Goal: Communication & Community: Answer question/provide support

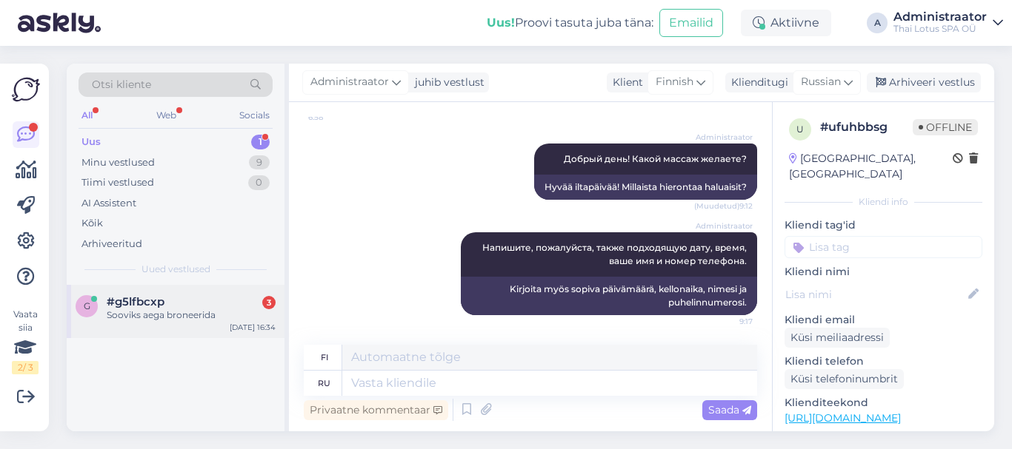
click at [195, 315] on div "Sooviks aega broneerida" at bounding box center [191, 315] width 169 height 13
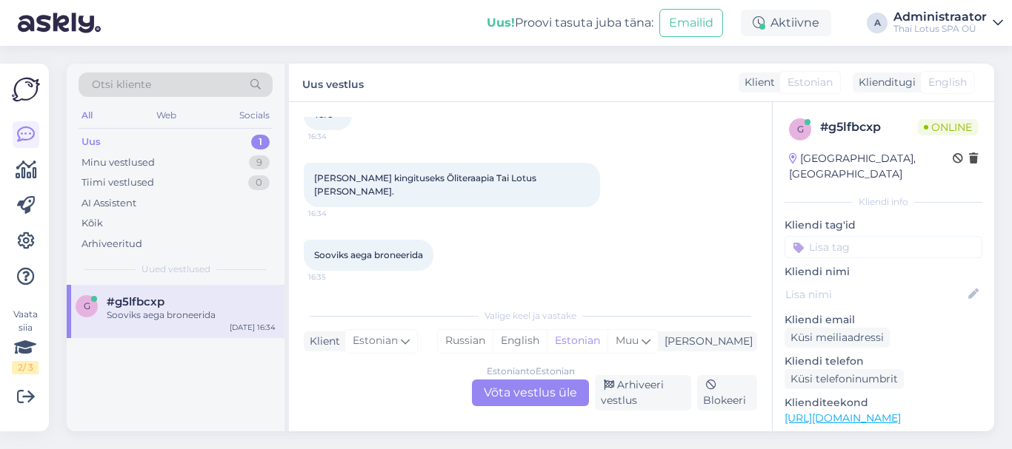
scroll to position [31, 0]
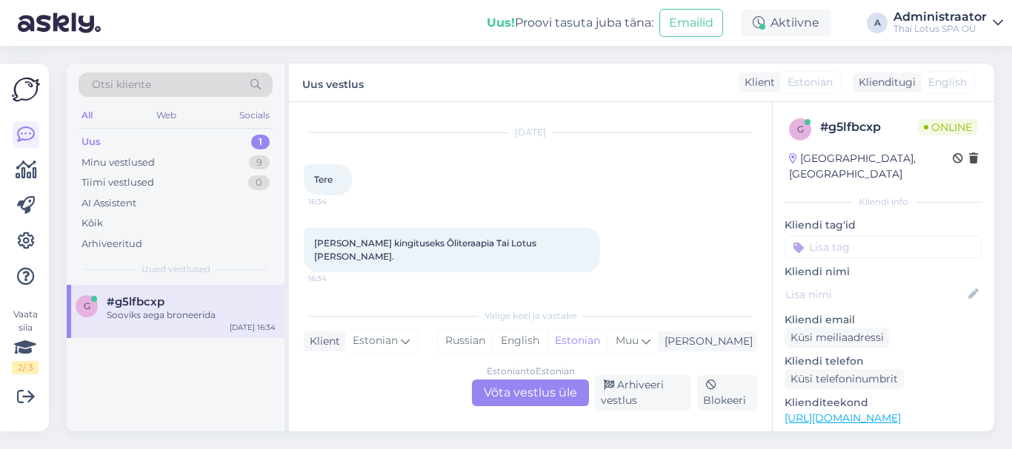
click at [518, 395] on div "Estonian to Estonian Võta vestlus üle" at bounding box center [530, 393] width 117 height 27
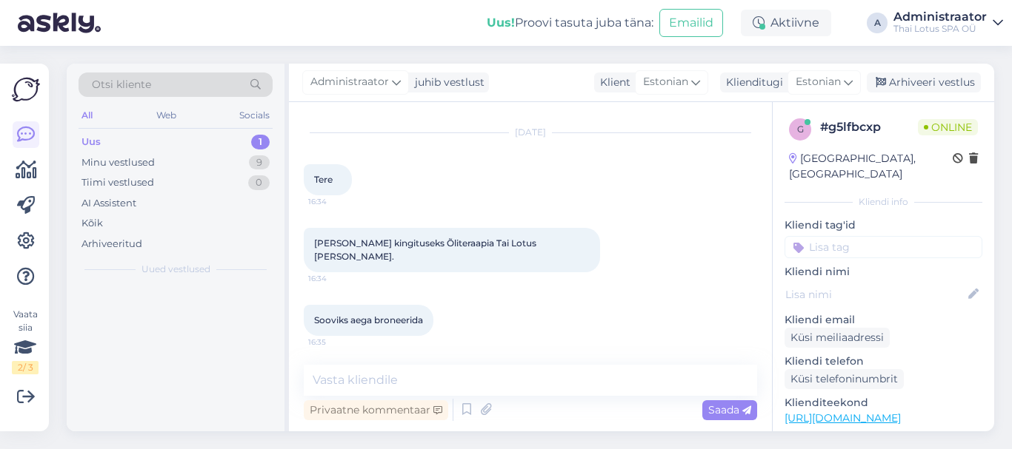
scroll to position [19, 0]
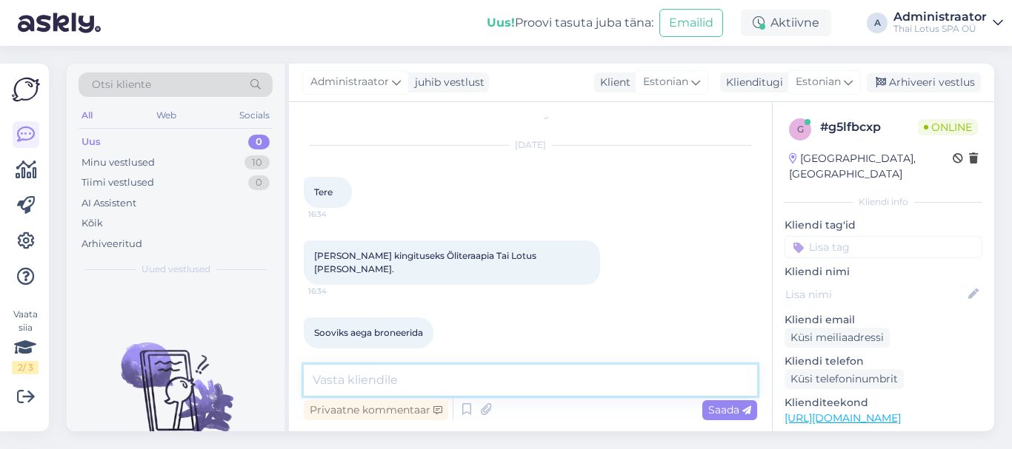
drag, startPoint x: 427, startPoint y: 384, endPoint x: 455, endPoint y: 387, distance: 28.2
click at [427, 385] on textarea at bounding box center [530, 380] width 453 height 31
click at [421, 378] on textarea "Tere! Mis kuupäev [PERSON_NAME]" at bounding box center [530, 380] width 453 height 31
click at [488, 379] on textarea "Tere! Mis kuupäev Teile [PERSON_NAME]" at bounding box center [530, 380] width 453 height 31
type textarea "Tere! Mis kuupäev Teile sobiks?"
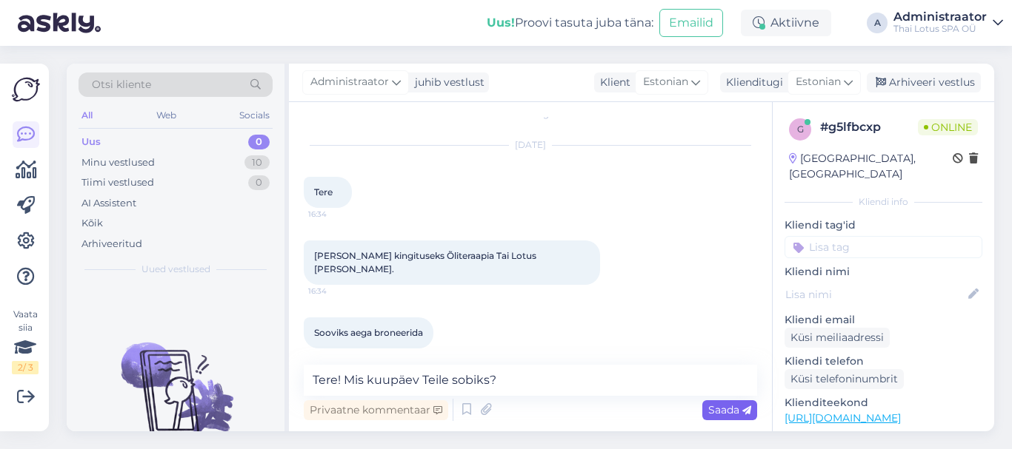
click at [730, 407] on span "Saada" at bounding box center [729, 410] width 43 height 13
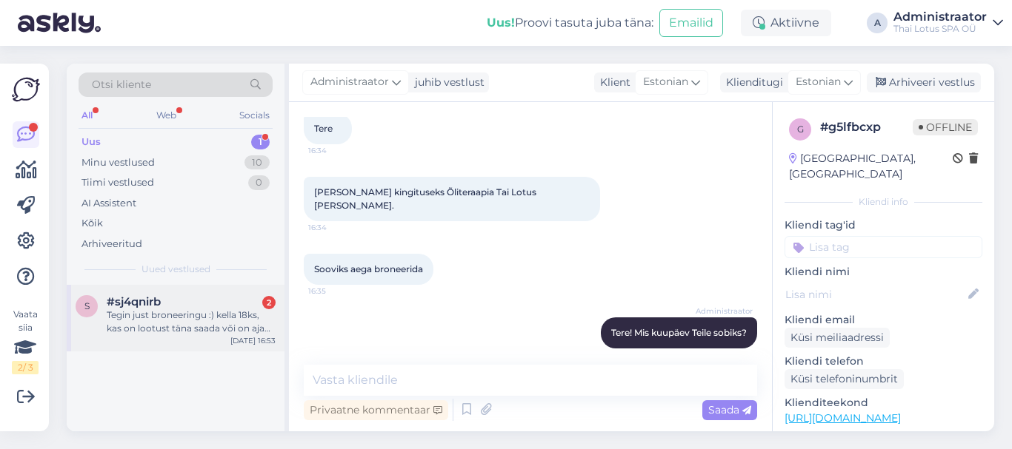
click at [185, 324] on div "Tegin just broneeringu :) kella 18ks, kas on lootust täna saada või on ajad täi…" at bounding box center [191, 322] width 169 height 27
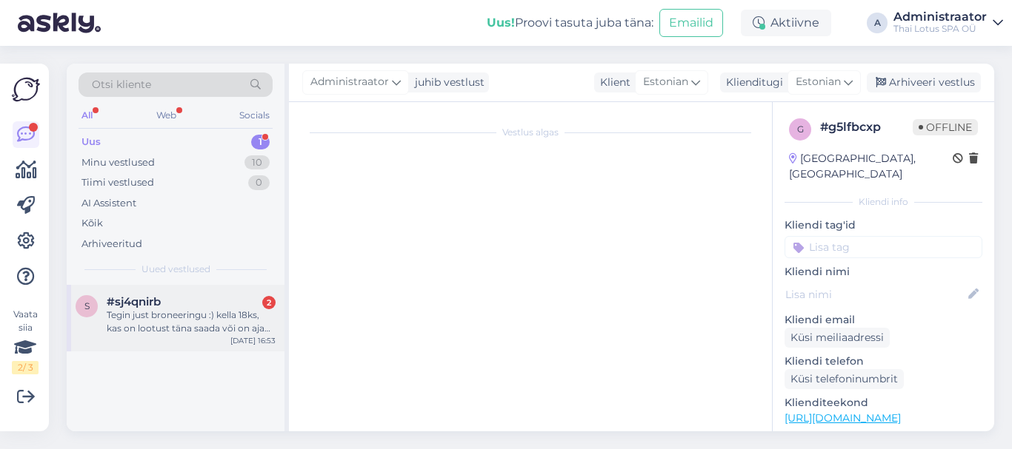
scroll to position [31, 0]
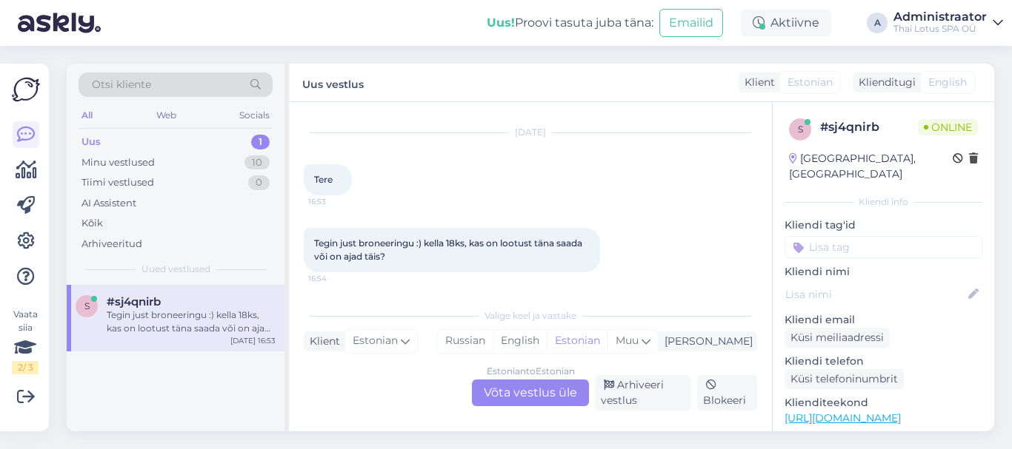
click at [211, 334] on div "Tegin just broneeringu :) kella 18ks, kas on lootust täna saada või on ajad täi…" at bounding box center [191, 322] width 169 height 27
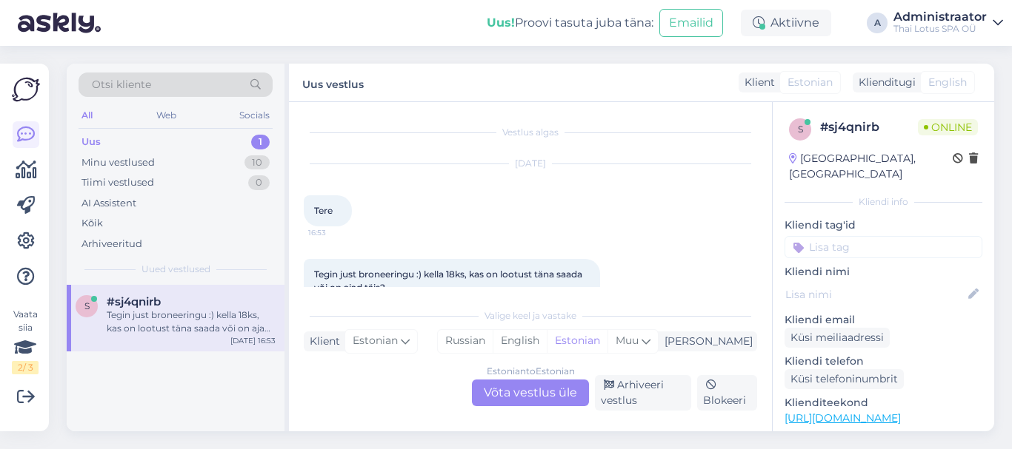
scroll to position [33, 0]
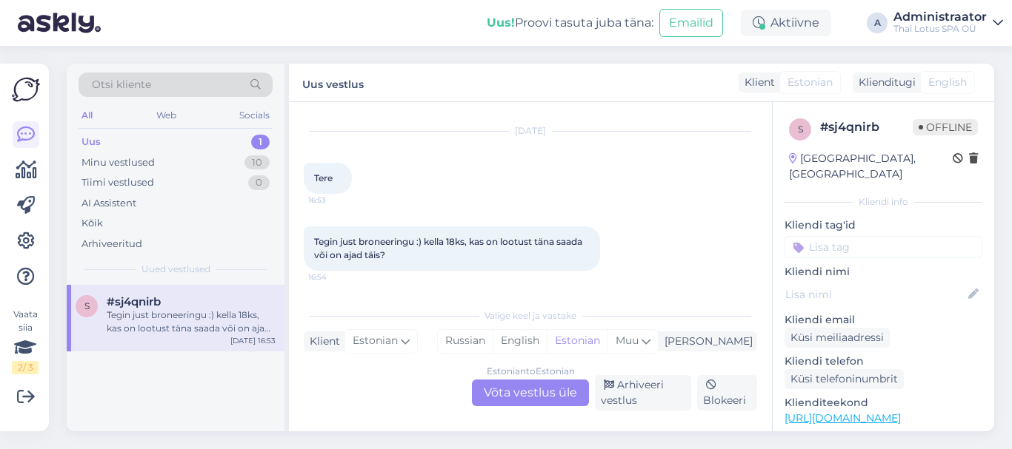
click at [509, 398] on div "Estonian to Estonian Võta vestlus üle" at bounding box center [530, 393] width 117 height 27
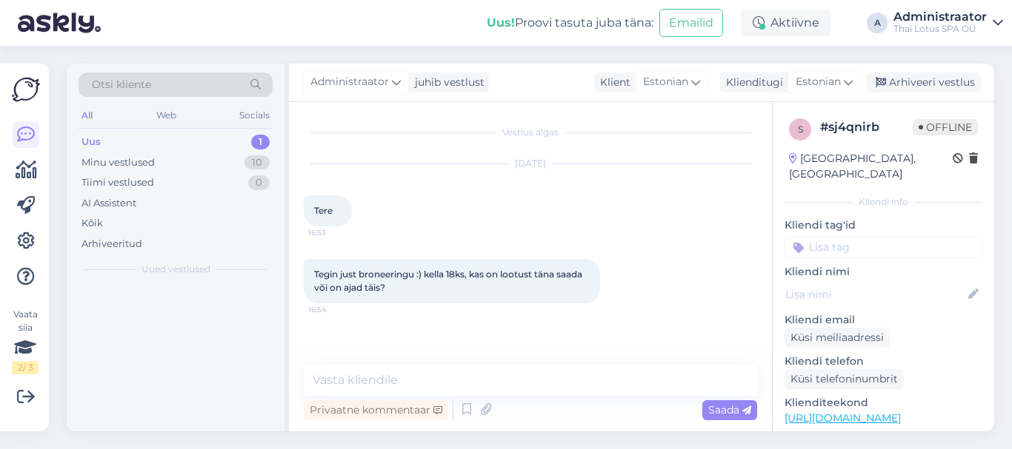
scroll to position [0, 0]
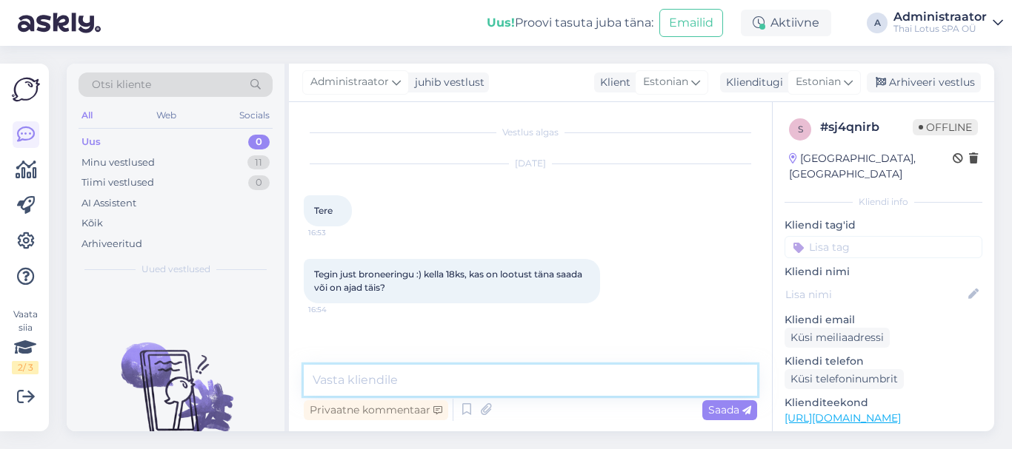
click at [512, 379] on textarea at bounding box center [530, 380] width 453 height 31
type textarea "Tere!"
click at [723, 412] on span "Saada" at bounding box center [729, 410] width 43 height 13
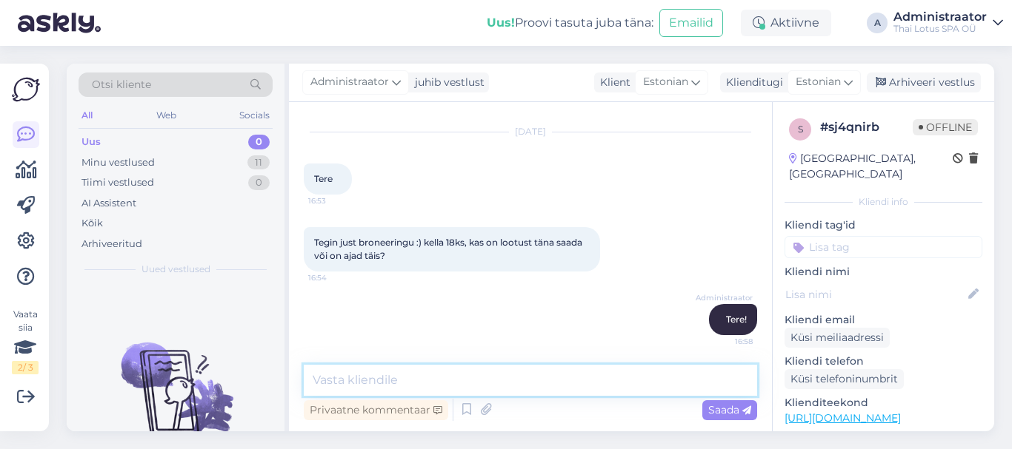
paste textarea "[PERSON_NAME] juba täiesti broneeritud. Meil on pakkuda aega homseks."
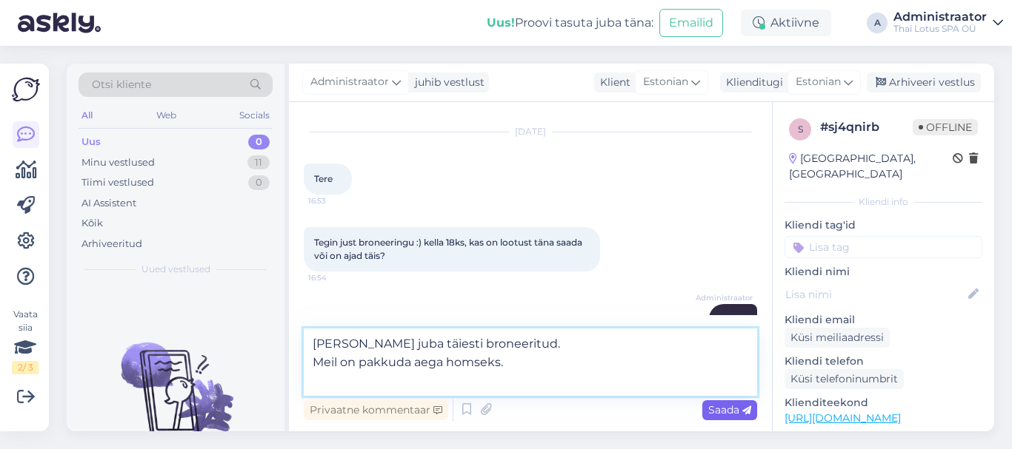
type textarea "[PERSON_NAME] juba täiesti broneeritud. Meil on pakkuda aega homseks."
click at [713, 407] on span "Saada" at bounding box center [729, 410] width 43 height 13
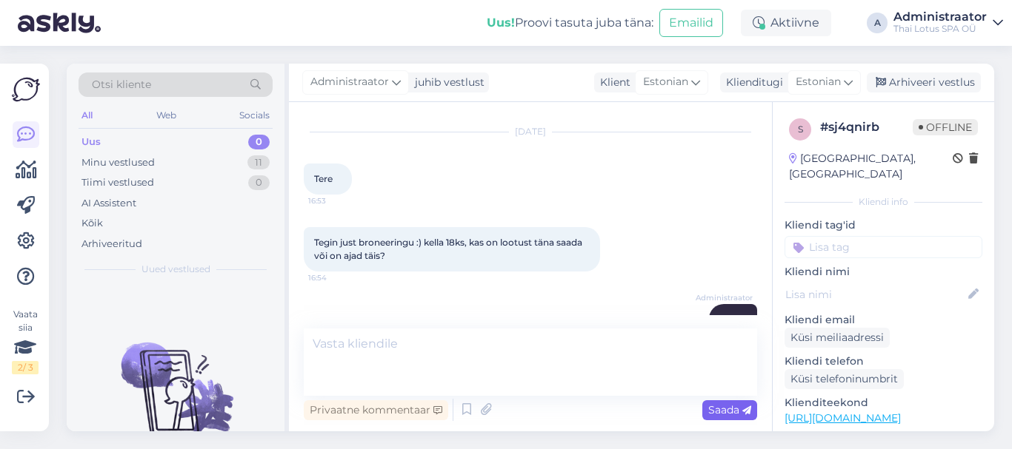
scroll to position [109, 0]
